Goal: Information Seeking & Learning: Learn about a topic

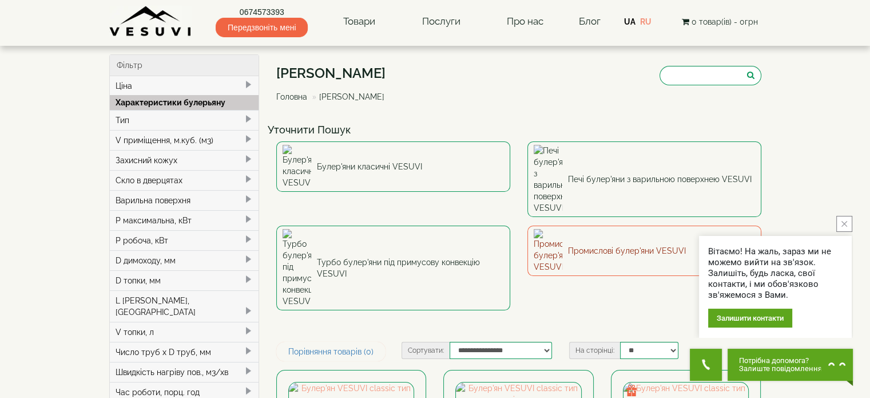
click at [603, 225] on link "Промислові булер'яни VESUVI" at bounding box center [644, 250] width 234 height 50
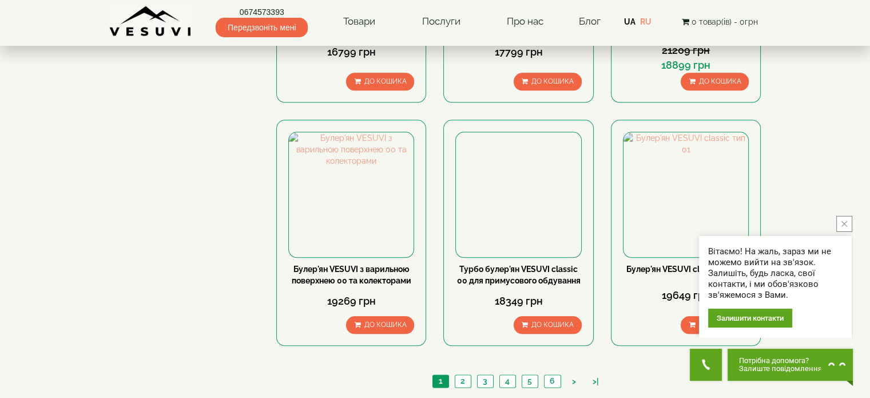
scroll to position [1315, 0]
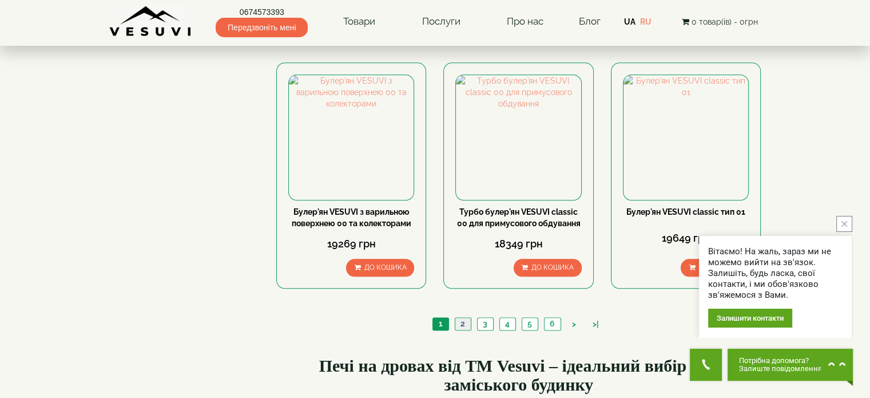
click at [467, 317] on link "2" at bounding box center [463, 323] width 16 height 12
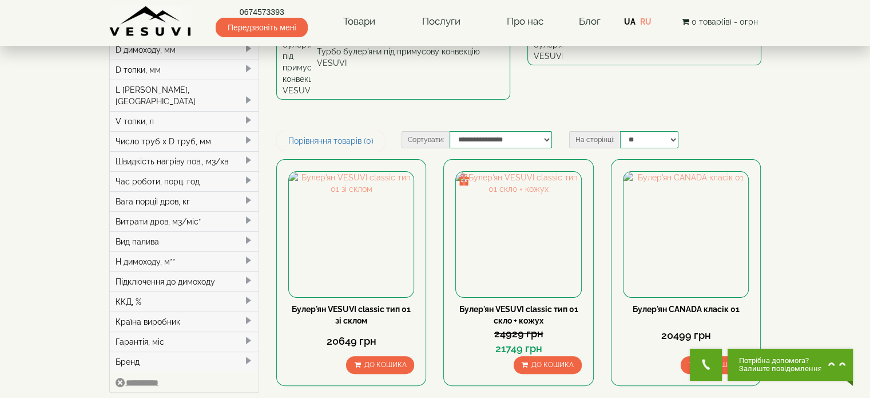
scroll to position [229, 0]
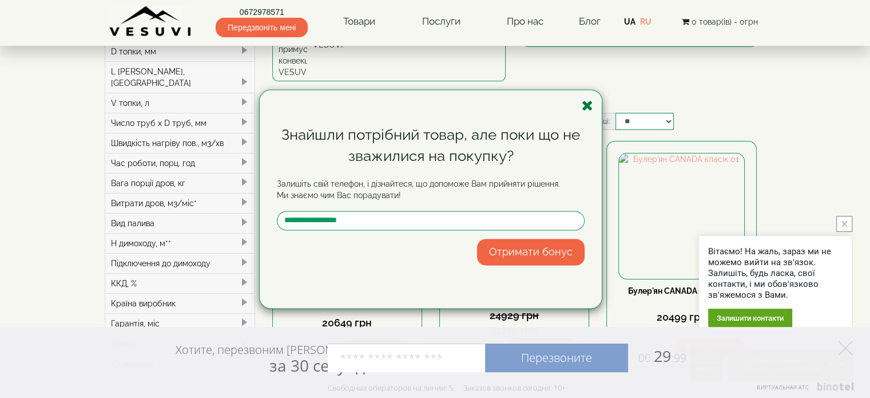
click at [589, 105] on icon "button" at bounding box center [587, 105] width 11 height 14
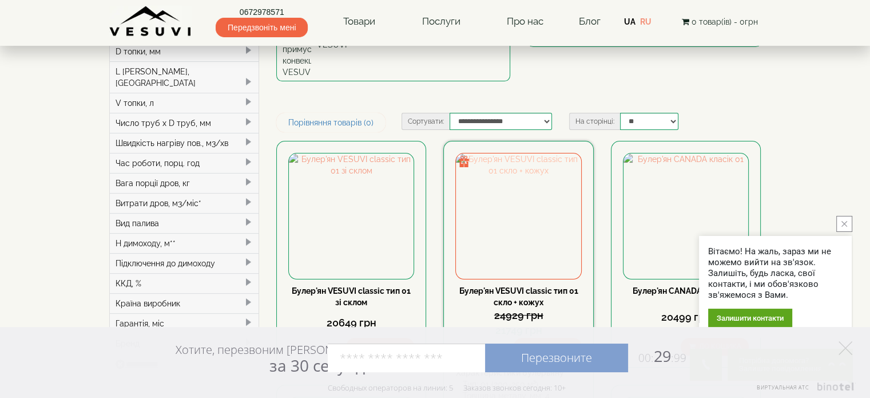
click at [524, 153] on img at bounding box center [518, 215] width 125 height 125
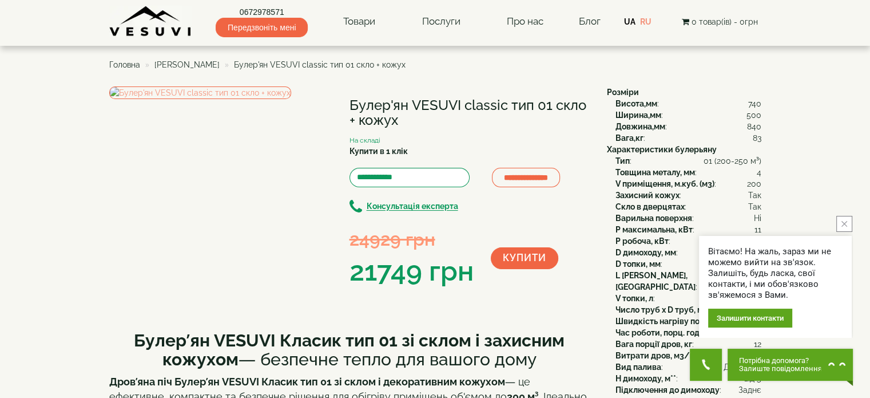
click at [259, 29] on span "Передзвоніть мені" at bounding box center [262, 27] width 92 height 19
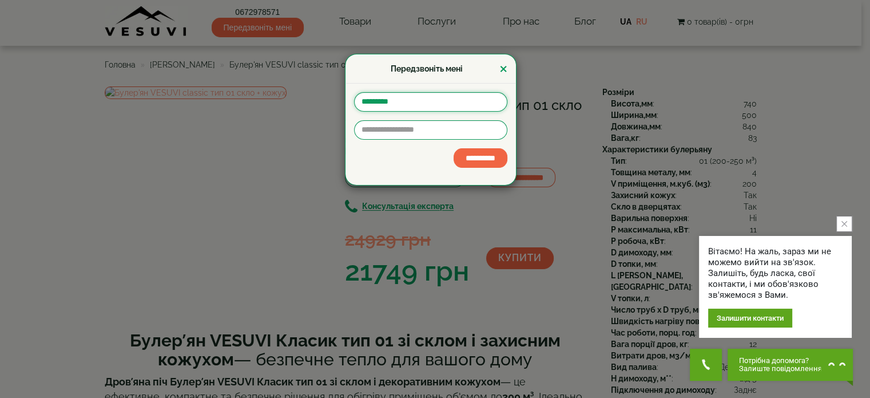
click at [371, 104] on input "text" at bounding box center [430, 101] width 153 height 19
type input "*********"
click at [367, 130] on input "tel" at bounding box center [430, 129] width 153 height 19
type input "**********"
click at [454, 148] on input "**********" at bounding box center [481, 157] width 54 height 19
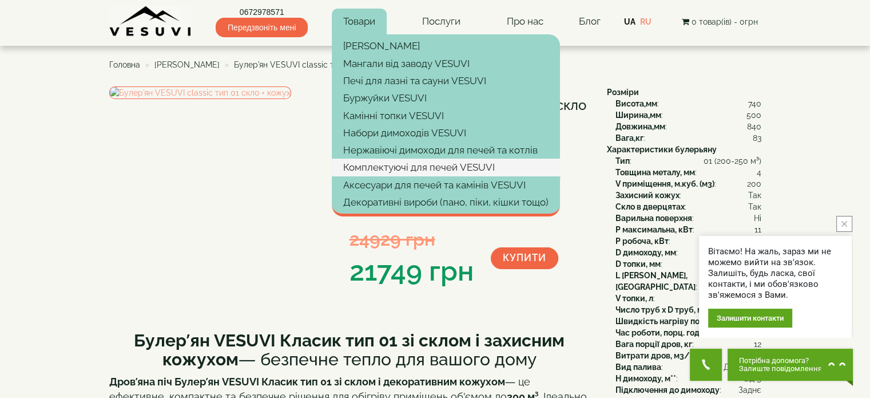
click at [398, 170] on link "Комплектуючі для печей VESUVI" at bounding box center [446, 166] width 228 height 17
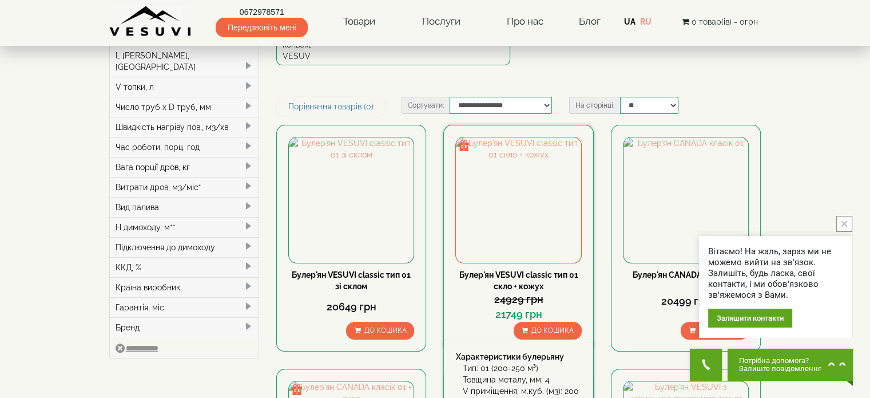
scroll to position [229, 0]
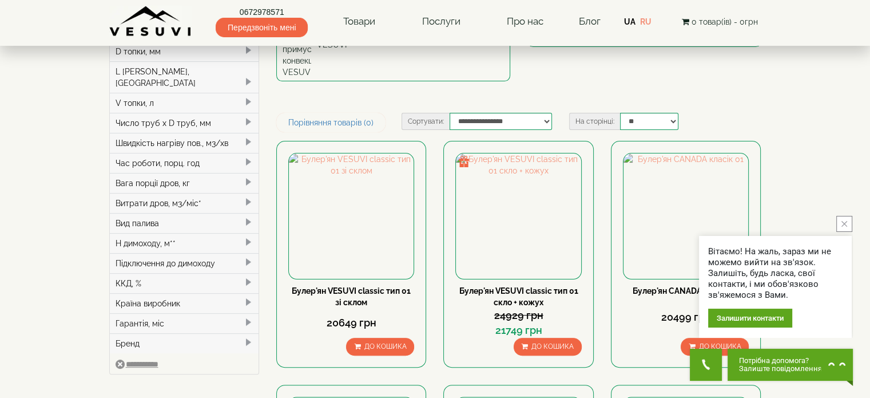
click at [842, 224] on icon "close button" at bounding box center [844, 224] width 6 height 6
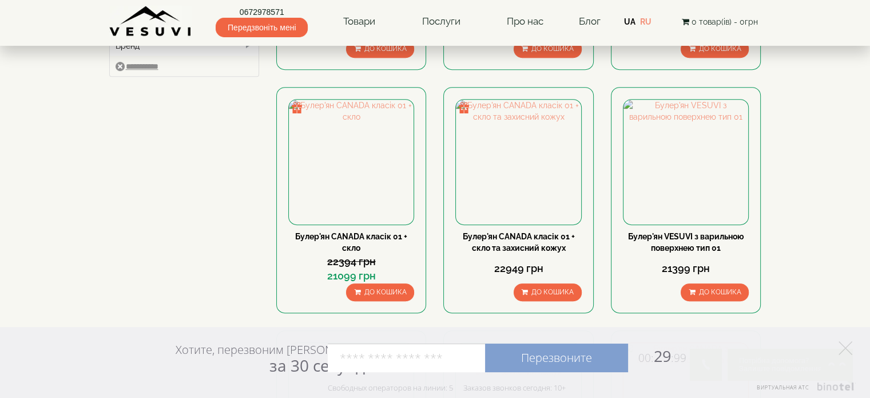
scroll to position [458, 0]
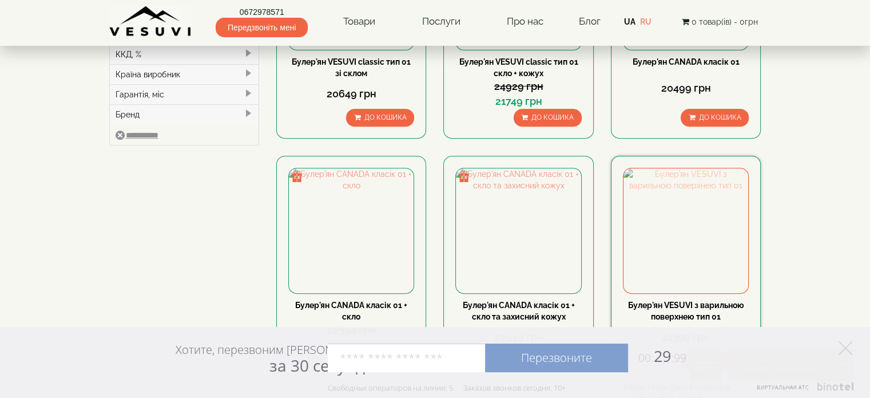
click at [686, 168] on img at bounding box center [685, 230] width 125 height 125
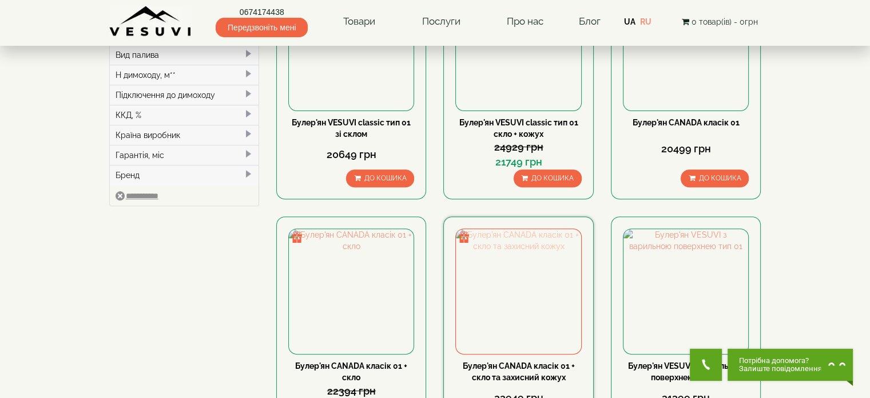
scroll to position [458, 0]
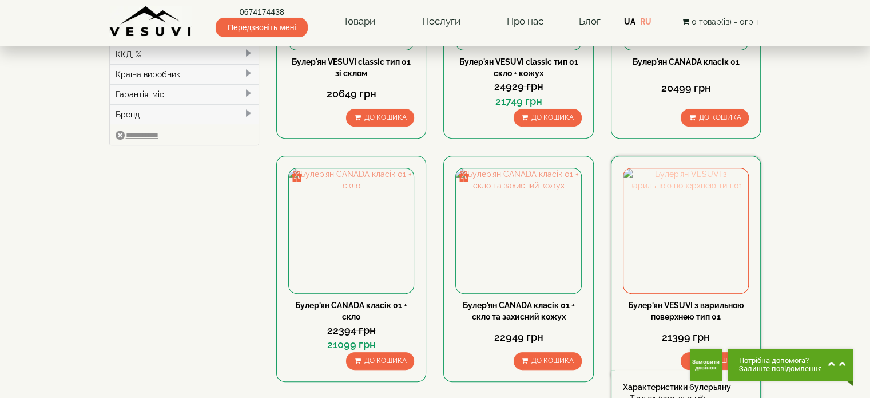
click at [693, 168] on img at bounding box center [685, 230] width 125 height 125
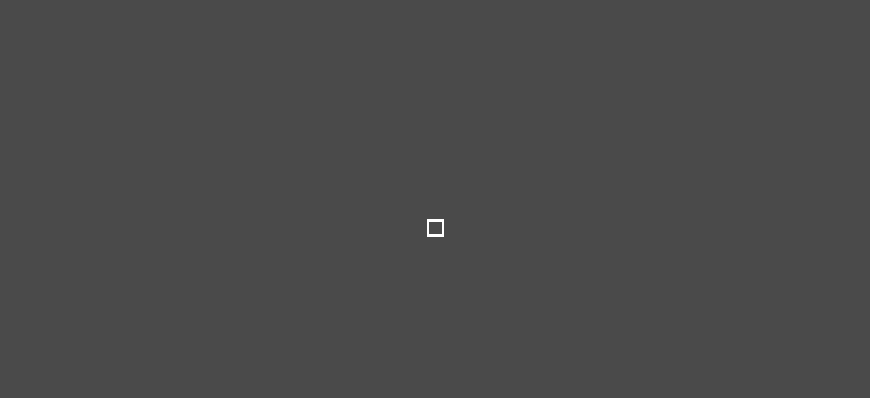
select select
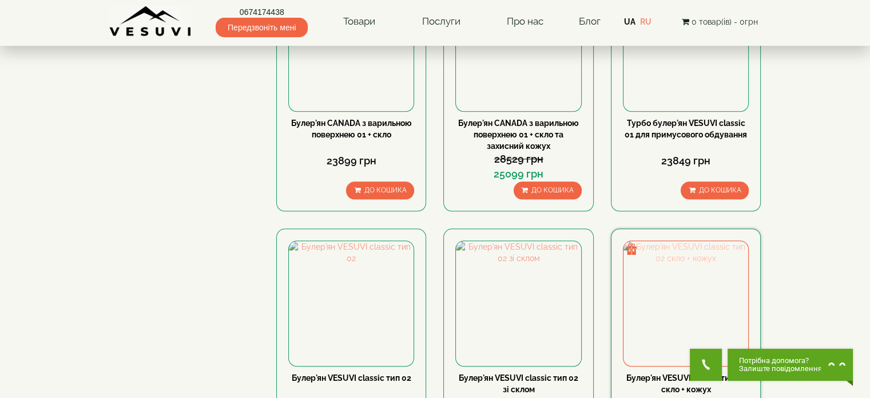
scroll to position [1195, 0]
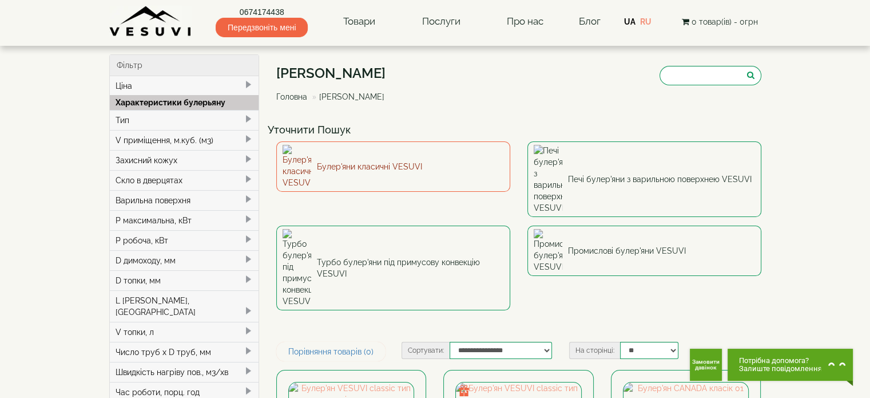
click at [368, 159] on link "Булер'яни класичні VESUVI" at bounding box center [393, 166] width 234 height 50
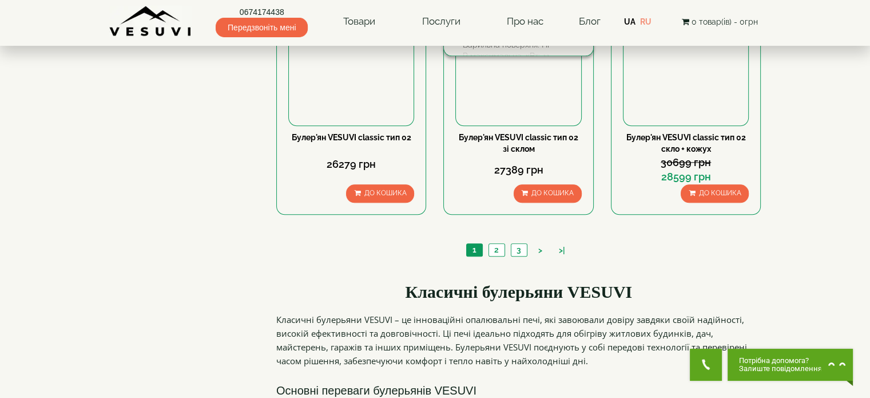
scroll to position [1087, 0]
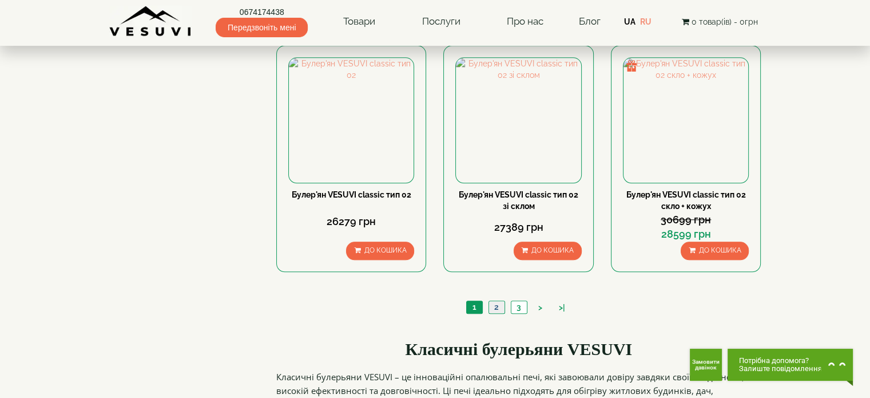
click at [499, 306] on link "2" at bounding box center [496, 307] width 16 height 12
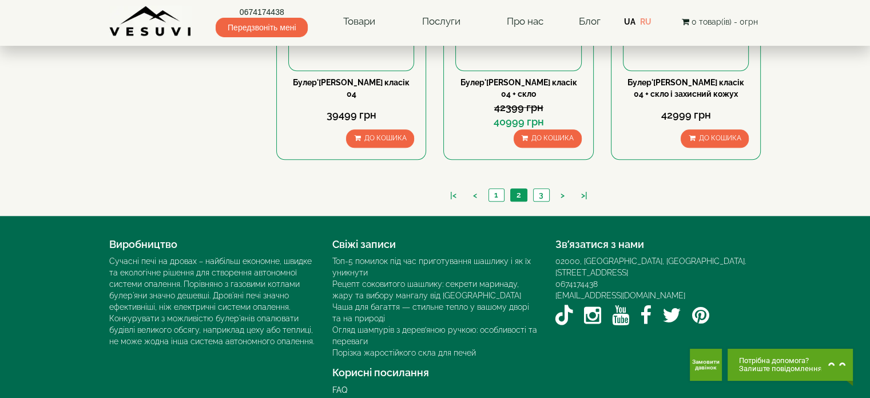
scroll to position [1201, 0]
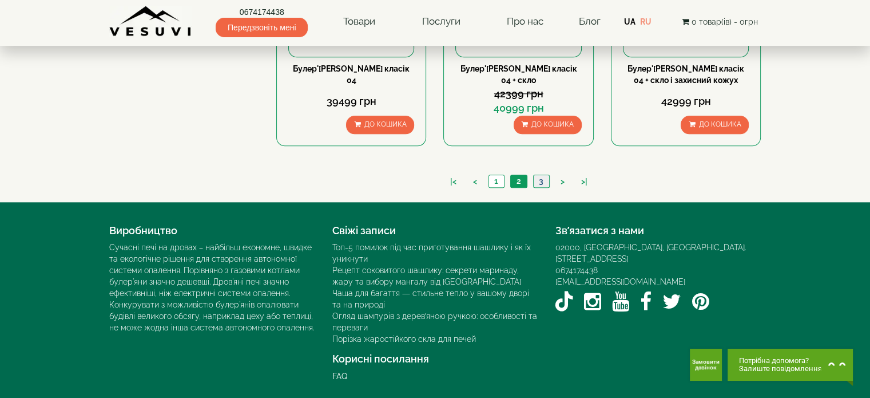
click at [538, 179] on link "3" at bounding box center [541, 181] width 16 height 12
